Goal: Communication & Community: Answer question/provide support

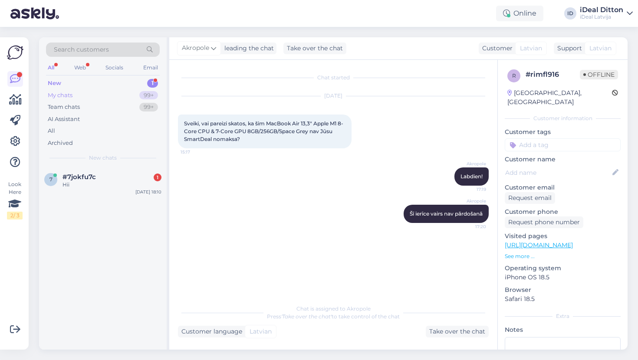
click at [60, 94] on div "My chats" at bounding box center [60, 95] width 25 height 9
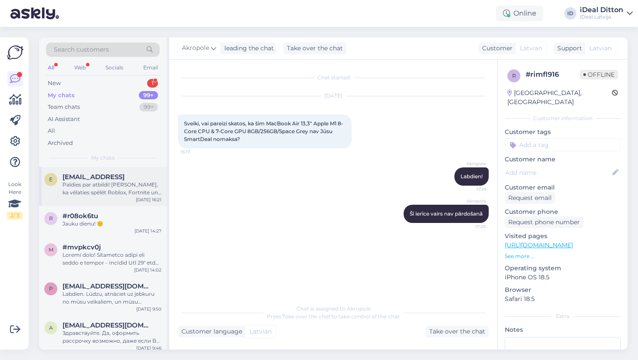
click at [104, 192] on div "Paldies par atbildi! [PERSON_NAME], ka vēlaties spēlēt Roblox, Fortnite un Mine…" at bounding box center [112, 189] width 99 height 16
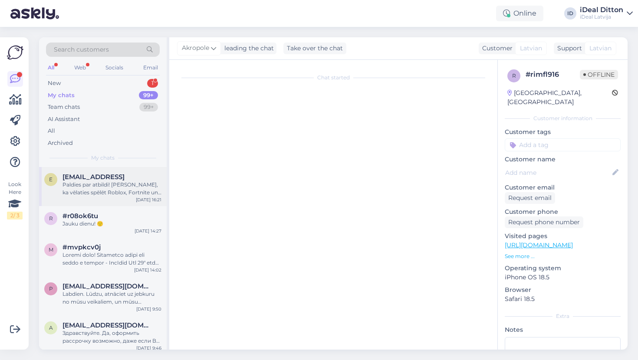
scroll to position [399, 0]
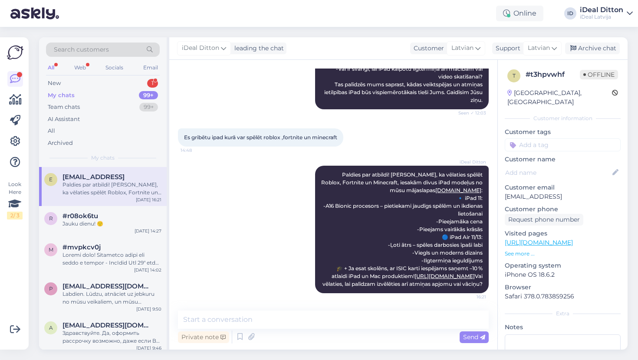
click at [69, 77] on div "Search customers All Web Socials Email New 1 My chats 99+ Team chats 99+ AI Ass…" at bounding box center [103, 102] width 128 height 130
click at [66, 82] on div "New 1" at bounding box center [103, 83] width 114 height 12
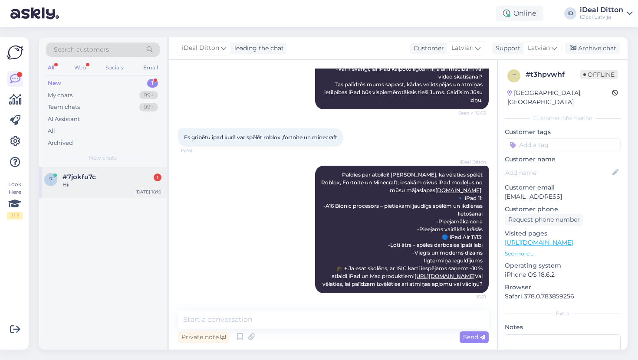
click at [129, 178] on div "#7jokfu7c 1" at bounding box center [112, 177] width 99 height 8
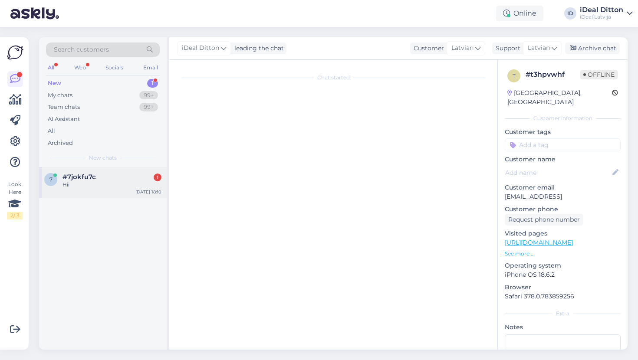
scroll to position [0, 0]
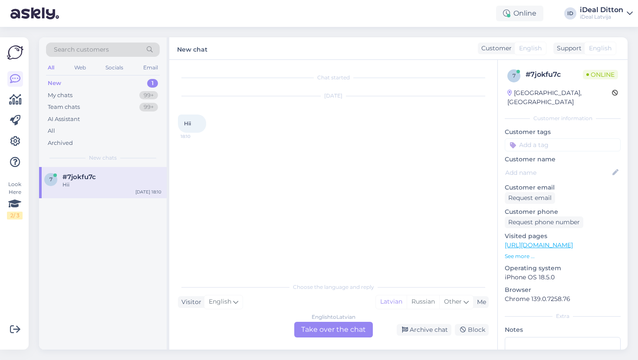
click at [328, 329] on div "English to Latvian Take over the chat" at bounding box center [333, 330] width 79 height 16
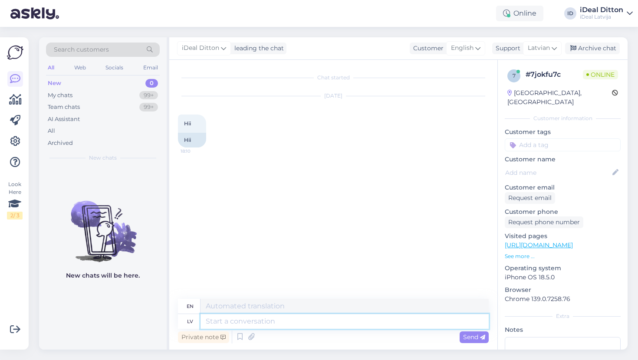
click at [287, 317] on textarea at bounding box center [345, 321] width 288 height 15
type textarea "Lq"
type textarea "L"
type textarea "Labvakar"
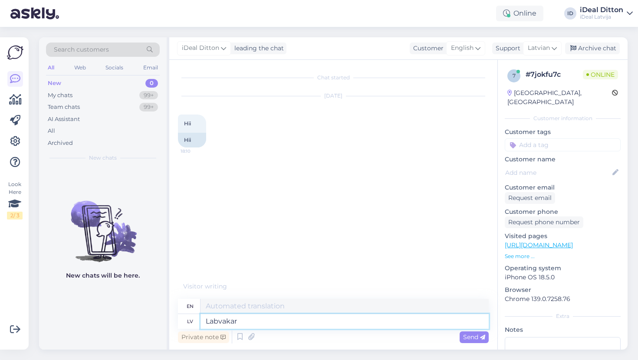
type textarea "Good evening"
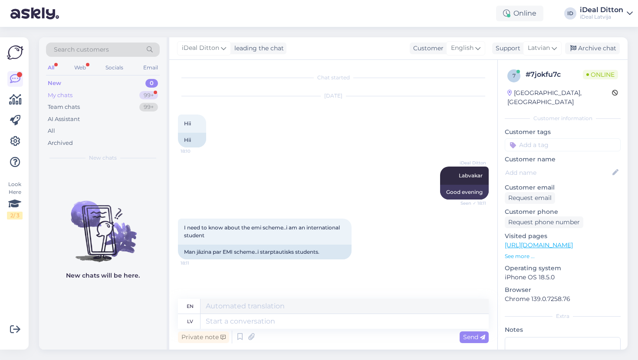
click at [57, 94] on div "My chats" at bounding box center [60, 95] width 25 height 9
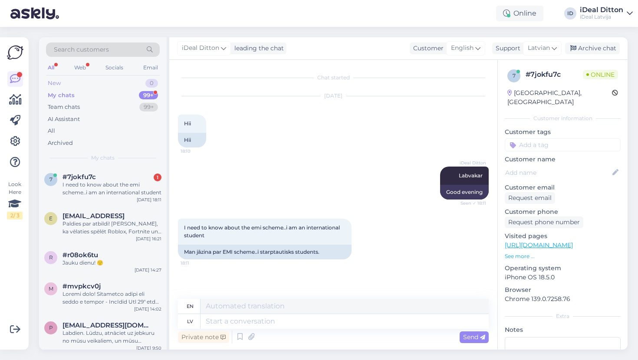
click at [52, 82] on div "New" at bounding box center [54, 83] width 13 height 9
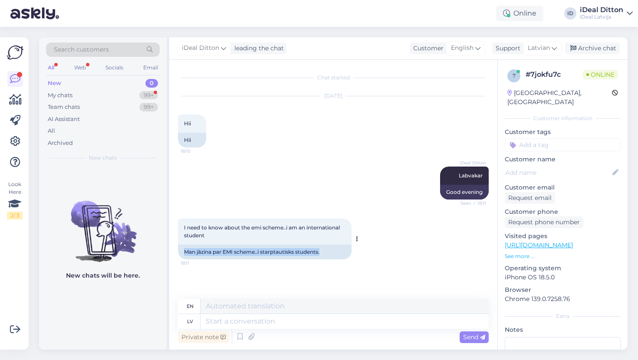
drag, startPoint x: 326, startPoint y: 251, endPoint x: 186, endPoint y: 246, distance: 139.9
click at [185, 246] on div "Man jāzina par EMI scheme..i starptautisks students." at bounding box center [265, 252] width 174 height 15
copy div "Man jāzina par EMI scheme..i starptautisks students."
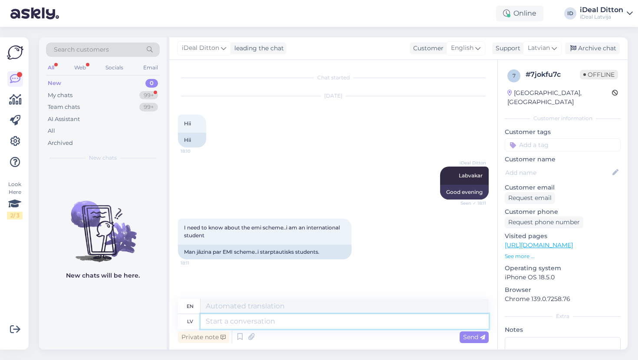
click at [297, 324] on textarea at bounding box center [345, 321] width 288 height 15
type textarea "О"
type textarea "O"
type textarea "О"
type textarea "O"
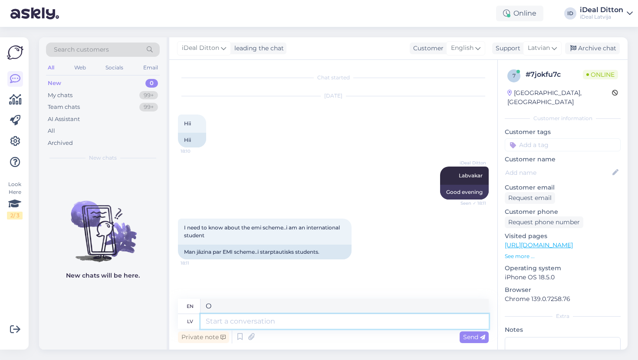
type textarea "J"
type textarea "Ja, l"
type textarea "If,"
type textarea "Ja, labi. K"
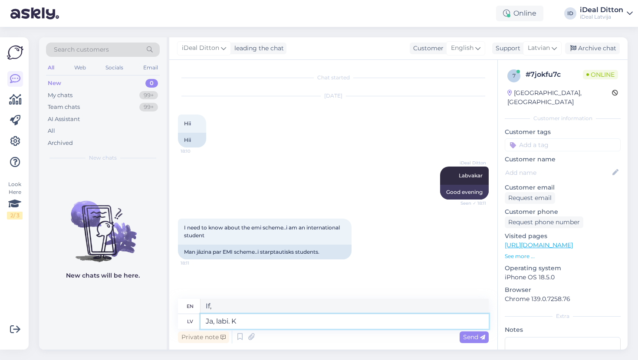
type textarea "Yes, okay."
type textarea "Ja, labi. Kads"
type textarea "Yes, okay. When?"
type textarea "Ja, labi. Kads tieni"
type textarea "Yes, okay. Who exactly?"
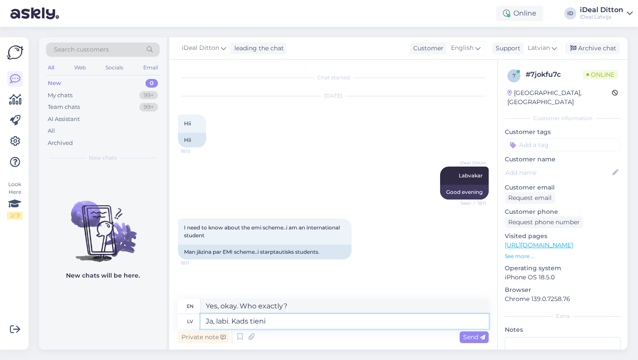
type textarea "Ja, labi. Kads tien"
type textarea "Yes, okay. Who cares?"
type textarea "Ja, labi. Kads tie"
type textarea "Yes, okay. When are they?"
type textarea "Ja, labi. Kads tieši"
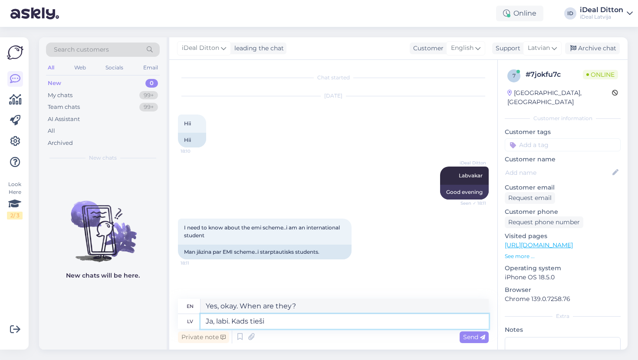
type textarea "Yes, okay. Who exactly?"
type textarea "Ja, labi. Kads tieši jautajums"
type textarea "Yes, okay. What exactly is the question?"
type textarea "Ja, labi. Kads tieši jautajums Jums"
type textarea "Yes, okay. What is your question exactly?"
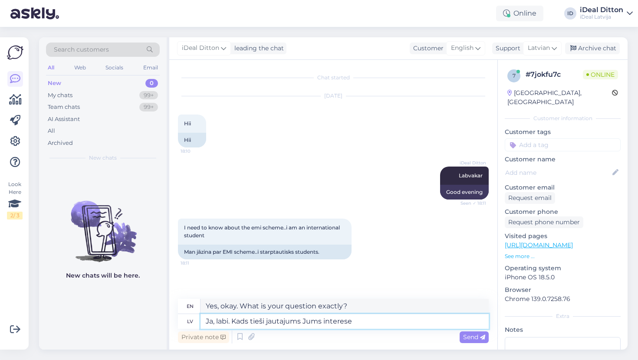
type textarea "Ja, labi. Kads tieši jautajums Jums interese?"
type textarea "Yes, okay. What question are you interested in?"
paste textarea "Jā, labi. Kāds tieši jautājums Jūs interesē?"
type textarea "Jā, labi. Kāds tieši jautājums Jūs interesē?"
type textarea "Yes, okay. What question exactly are you interested in?"
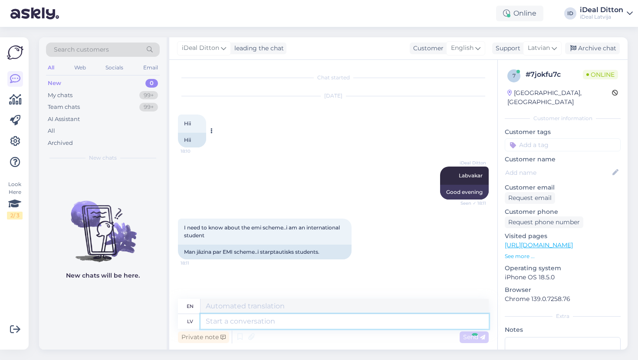
scroll to position [30, 0]
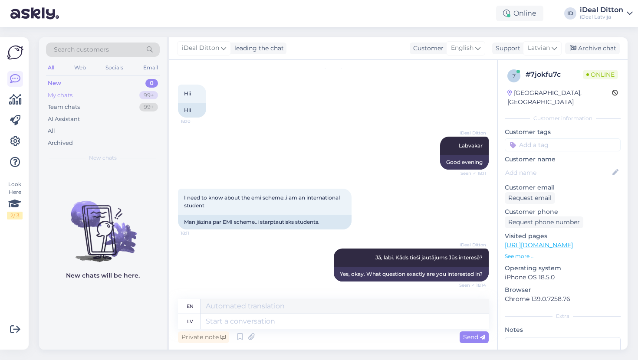
click at [59, 96] on div "My chats" at bounding box center [60, 95] width 25 height 9
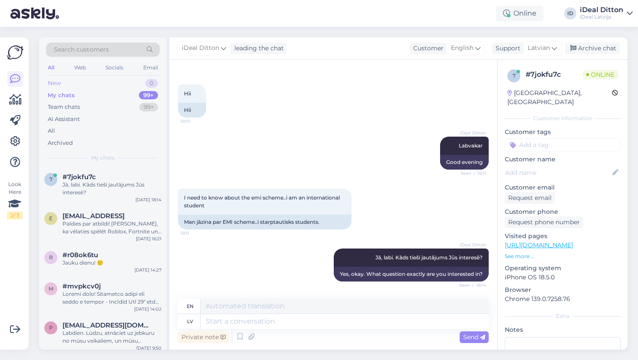
click at [59, 83] on div "New" at bounding box center [54, 83] width 13 height 9
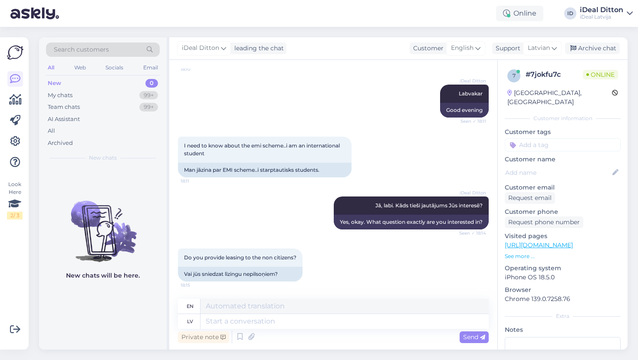
scroll to position [82, 0]
drag, startPoint x: 289, startPoint y: 273, endPoint x: 183, endPoint y: 276, distance: 105.6
click at [183, 276] on div "Vai jūs sniedzat līzingu nepilsoņiem?" at bounding box center [240, 274] width 125 height 15
copy div "Vai jūs sniedzat līzingu nepilsoņiem?"
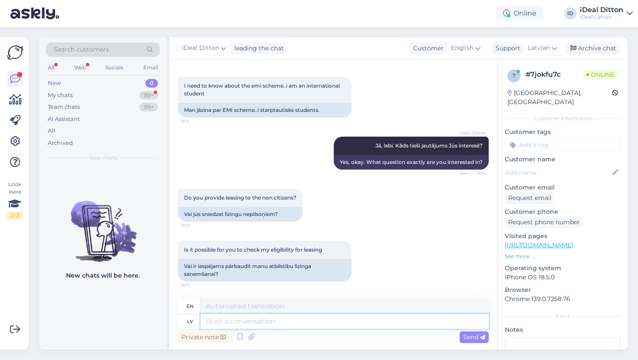
click at [312, 317] on textarea at bounding box center [345, 321] width 288 height 15
paste textarea "Vai varētu, lūdzu, precizēt, par kāda veida līzingu ir runa?"
type textarea "Vai varētu, lūdzu, precizēt, par kāda veida līzingu ir runa?"
type textarea "Could you please clarify what type of leasing you are talking about?"
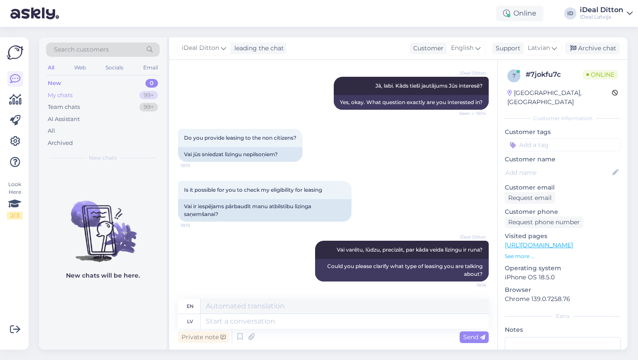
click at [82, 92] on div "My chats 99+" at bounding box center [103, 95] width 114 height 12
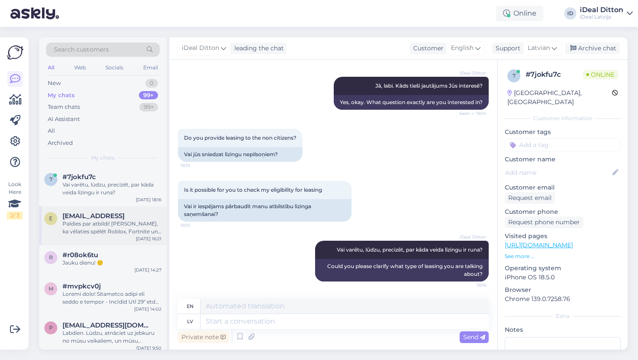
click at [92, 225] on div "Paldies par atbildi! [PERSON_NAME], ka vēlaties spēlēt Roblox, Fortnite un Mine…" at bounding box center [112, 228] width 99 height 16
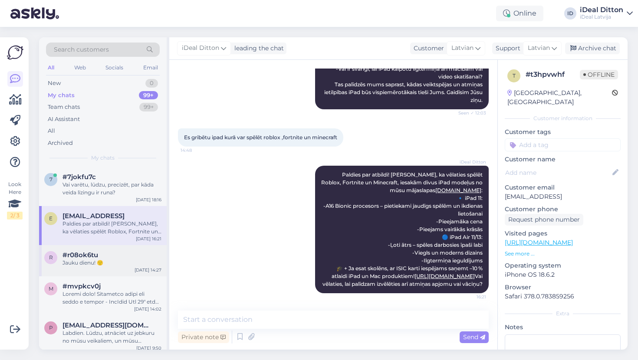
click at [92, 259] on div "Jauku dienu! 🙂" at bounding box center [112, 263] width 99 height 8
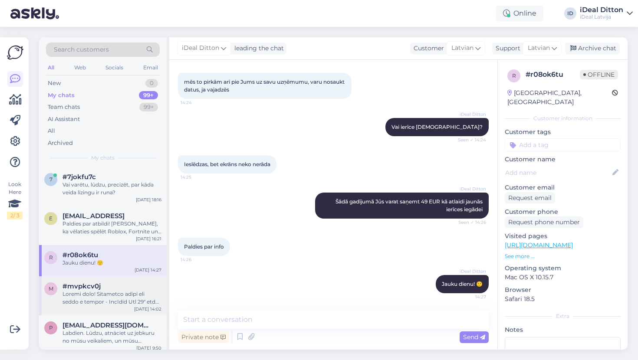
click at [101, 291] on div at bounding box center [112, 299] width 99 height 16
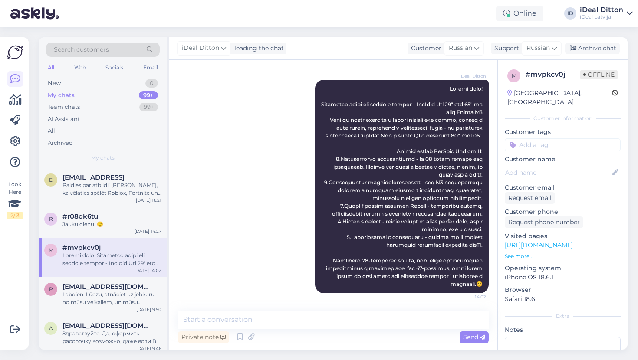
scroll to position [45, 0]
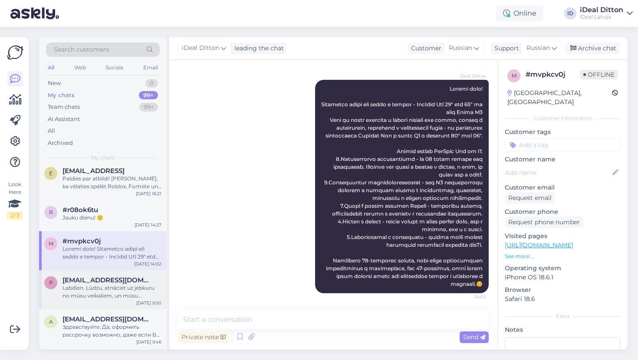
click at [101, 291] on div "Labdien. Lūdzu, atnāciet uz jebkuru no mūsu veikaliem, un mūsu darbinieki ar pr…" at bounding box center [112, 292] width 99 height 16
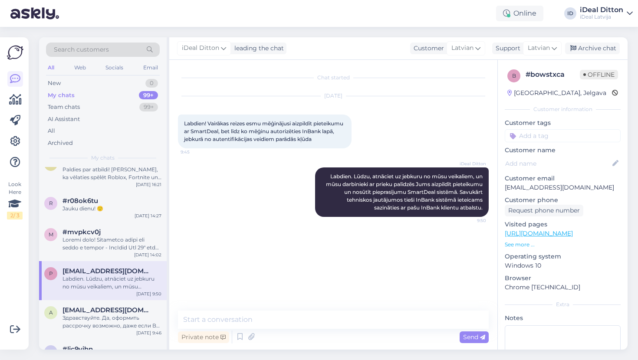
scroll to position [56, 0]
click at [101, 305] on span "[EMAIL_ADDRESS][DOMAIN_NAME]" at bounding box center [108, 309] width 90 height 8
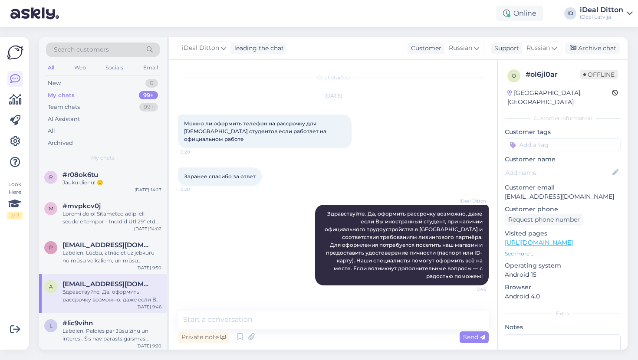
scroll to position [84, 0]
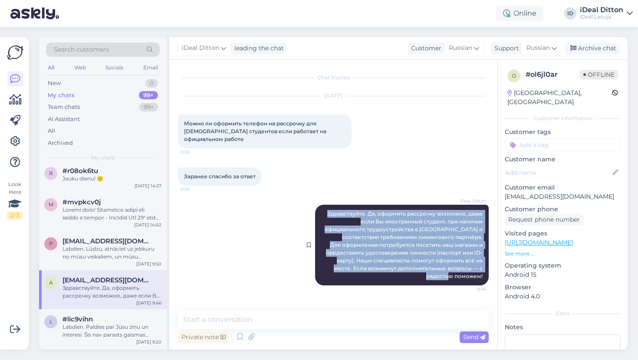
drag, startPoint x: 330, startPoint y: 214, endPoint x: 483, endPoint y: 274, distance: 163.8
click at [483, 274] on div "iDeal Ditton Здравствуйте. Да, оформить рассрочку возможно, даже если Вы иностр…" at bounding box center [402, 245] width 174 height 81
copy span "Здравствуйте. Да, оформить рассрочку возможно, даже если Вы иностранный студент…"
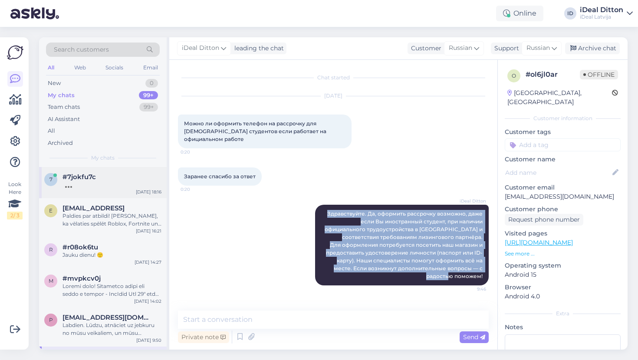
scroll to position [0, 0]
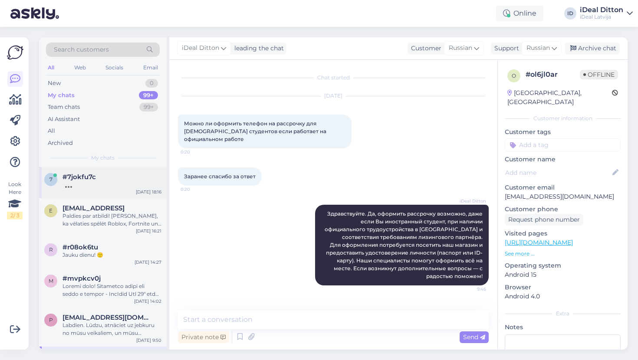
click at [94, 182] on div at bounding box center [112, 185] width 99 height 8
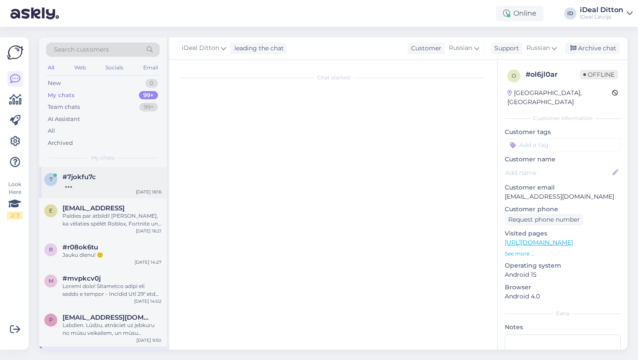
scroll to position [202, 0]
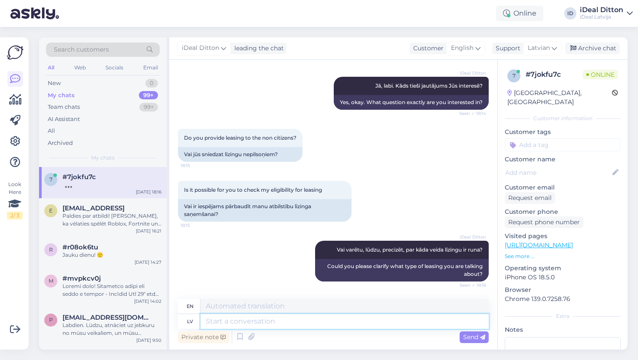
click at [218, 325] on textarea at bounding box center [345, 321] width 288 height 15
paste textarea "Jā, ir iespējams noformēt līzingu pat tad, ja esat ārvalstu students, ja vien J…"
type textarea "Jā, ir iespējams noformēt līzingu pat tad, ja esat ārvalstu students, ja vien J…"
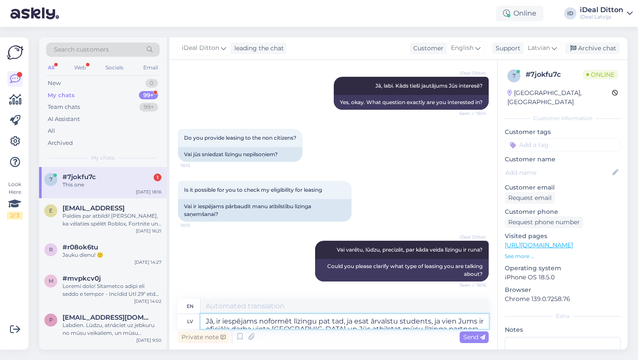
scroll to position [309, 0]
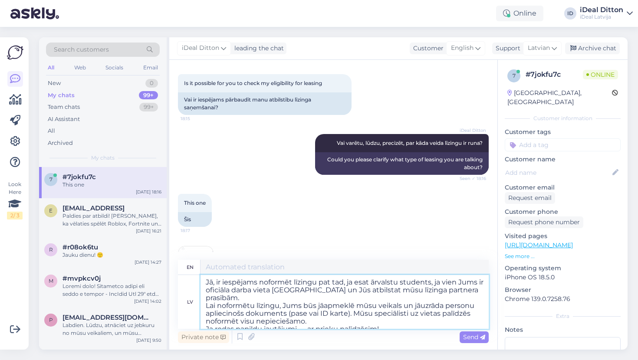
type textarea "Yes, it is possible to arrange a lease even if you are a foreign student, as lo…"
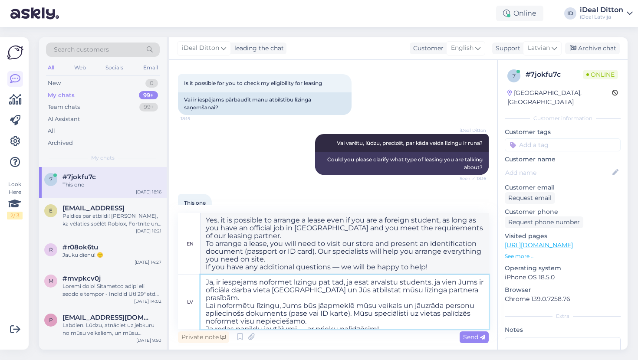
click at [207, 322] on textarea "Jā, ir iespējams noformēt līzingu pat tad, ja esat ārvalstu students, ja vien J…" at bounding box center [345, 302] width 288 height 54
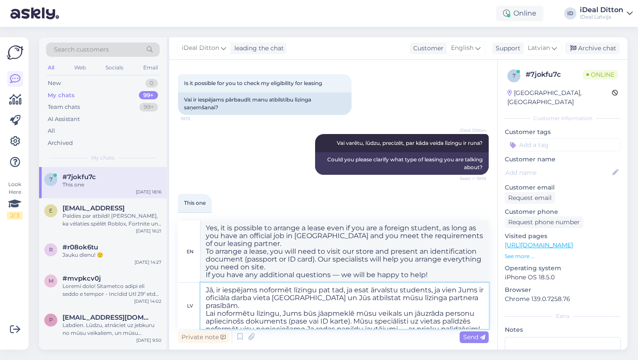
type textarea "Jā, ir iespējams noformēt līzingu pat tad, ja esat ārvalstu students, ja vien J…"
type textarea "Yes, it is possible to arrange a lease even if you are a foreign student, as lo…"
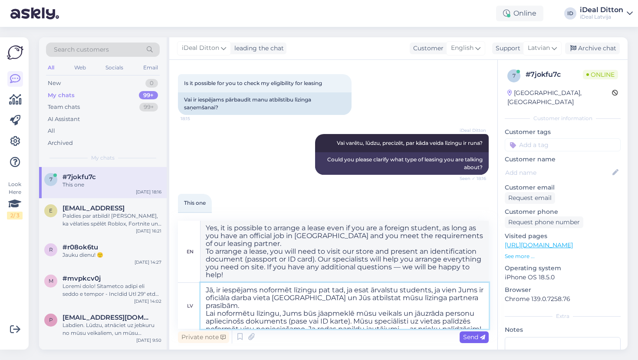
type textarea "Jā, ir iespējams noformēt līzingu pat tad, ja esat ārvalstu students, ja vien J…"
click at [474, 336] on span "Send" at bounding box center [474, 338] width 22 height 8
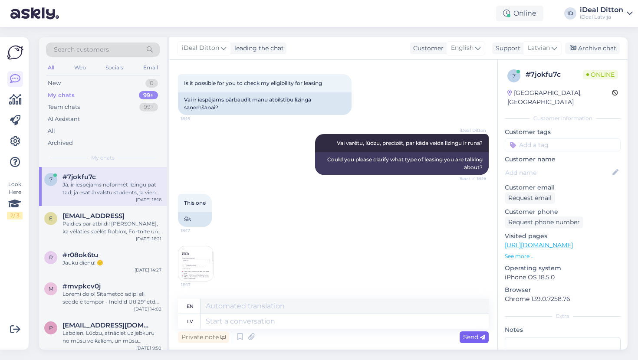
scroll to position [470, 0]
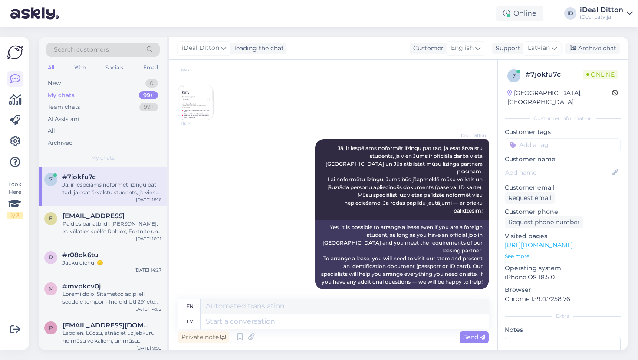
click at [196, 103] on img at bounding box center [195, 102] width 35 height 35
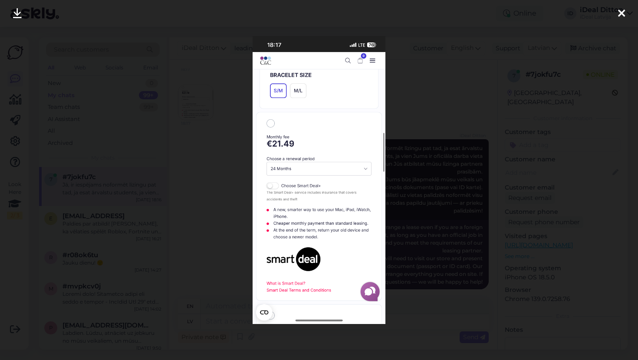
click at [621, 16] on icon at bounding box center [621, 13] width 7 height 11
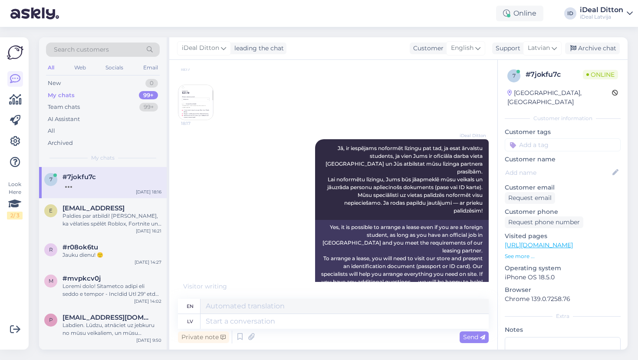
scroll to position [522, 0]
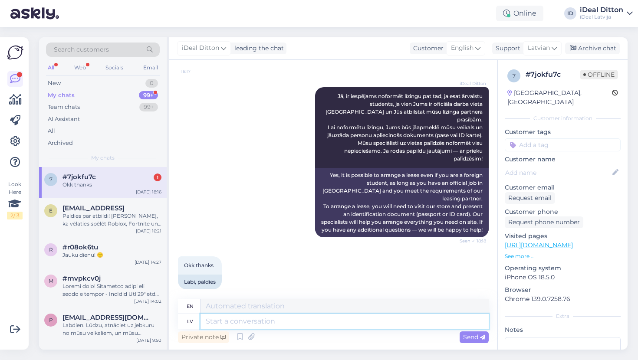
click at [239, 320] on textarea at bounding box center [345, 321] width 288 height 15
type textarea "Visu"
type textarea "All"
type textarea "Visu labu u"
type textarea "All the best"
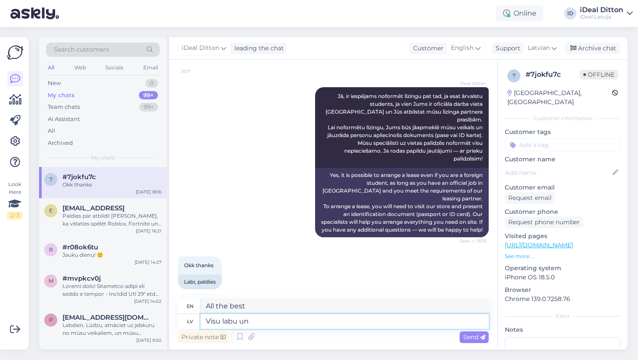
type textarea "Visu labu un j"
type textarea "All the best and"
type textarea "Visu labu un ja"
type textarea "All the best and if"
type textarea "Visu labu un jauku"
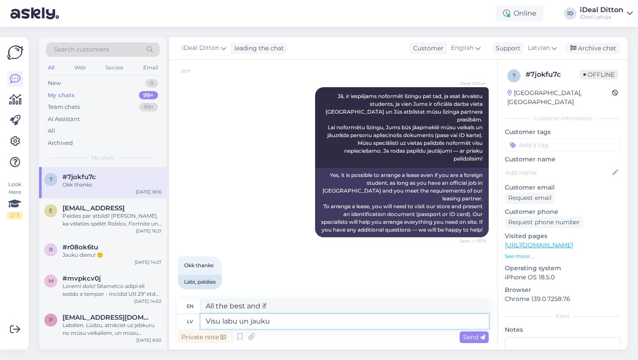
type textarea "All the best and nice"
type textarea "Visu labu un jauku va"
type textarea "All the best and nice v"
type textarea "Visu labu un jauku vakar"
type textarea "All the best and have a nice [DATE]"
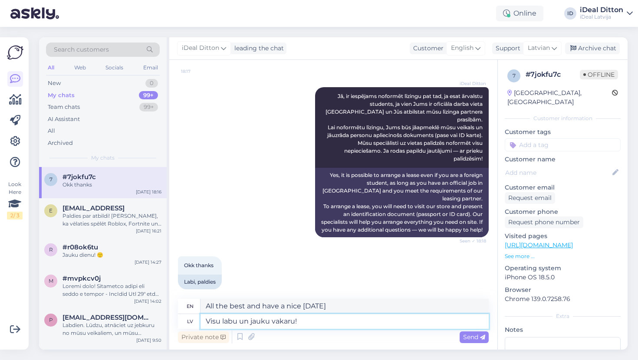
type textarea "Visu labu un jauku vakaru!"
type textarea "Good morning and have a nice evening!"
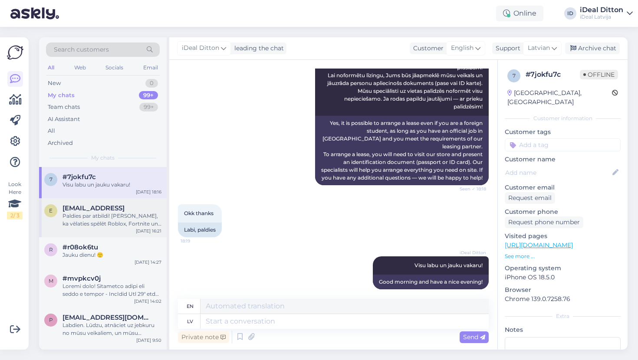
click at [108, 214] on div "Paldies par atbildi! [PERSON_NAME], ka vēlaties spēlēt Roblox, Fortnite un Mine…" at bounding box center [112, 220] width 99 height 16
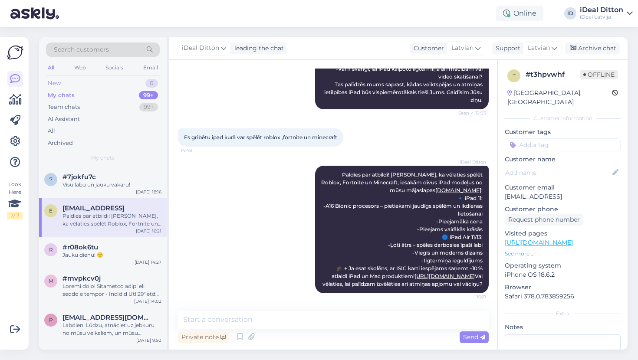
click at [56, 85] on div "New" at bounding box center [54, 83] width 13 height 9
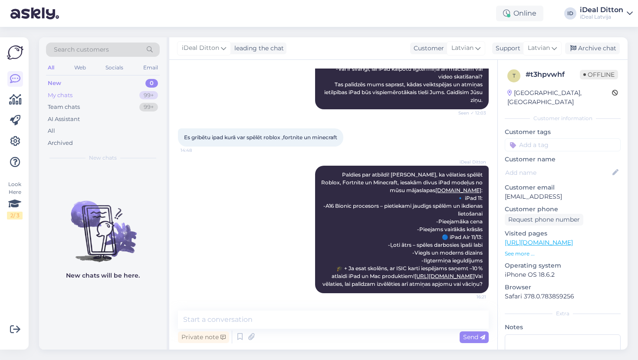
click at [63, 97] on div "My chats" at bounding box center [60, 95] width 25 height 9
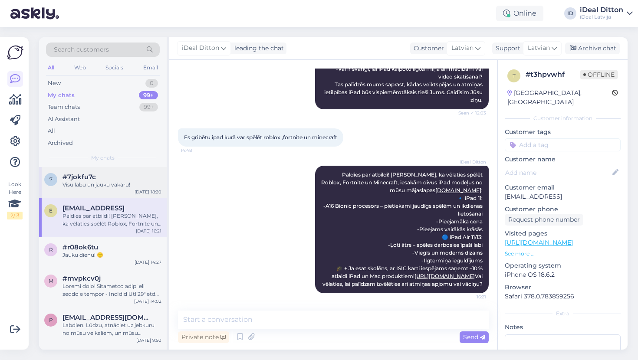
click at [86, 190] on div "7 #7jokfu7c Visu labu un jauku vakaru! [DATE] 18:20" at bounding box center [103, 182] width 128 height 31
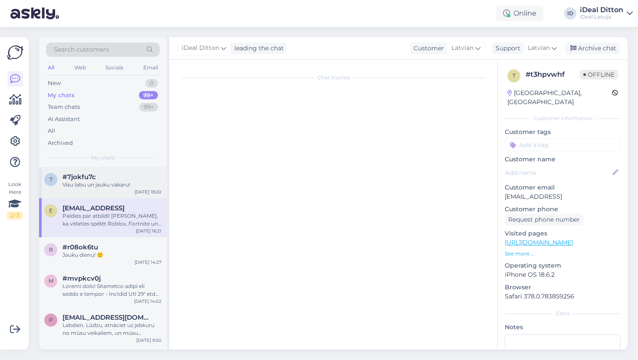
scroll to position [575, 0]
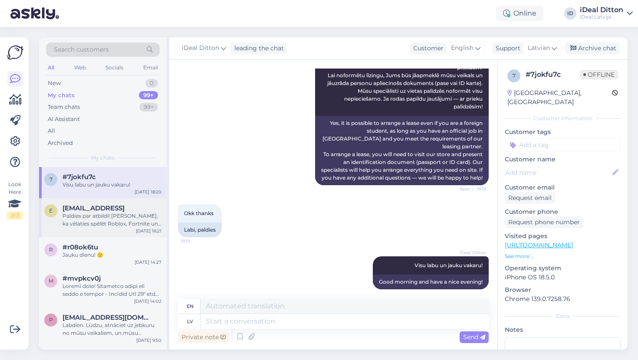
click at [97, 220] on div "Paldies par atbildi! [PERSON_NAME], ka vēlaties spēlēt Roblox, Fortnite un Mine…" at bounding box center [112, 220] width 99 height 16
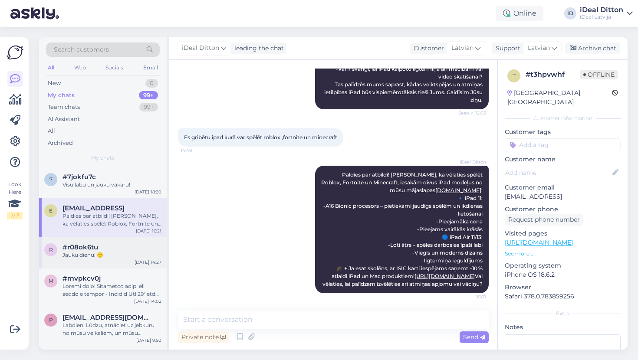
click at [91, 246] on span "#r08ok6tu" at bounding box center [81, 248] width 36 height 8
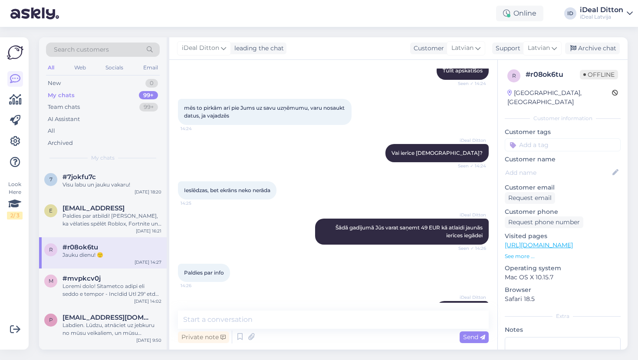
scroll to position [425, 0]
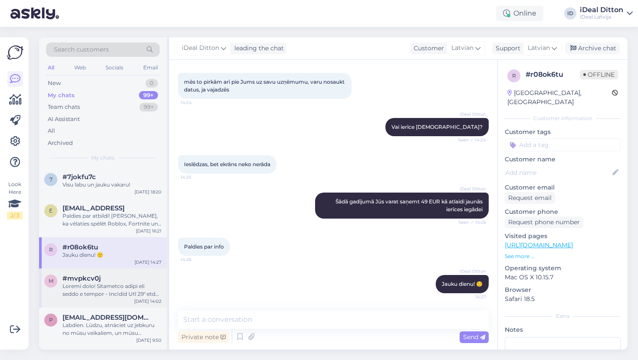
click at [78, 291] on div at bounding box center [112, 291] width 99 height 16
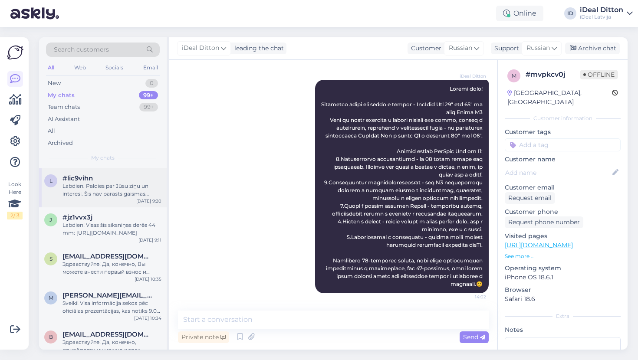
scroll to position [228, 0]
